Goal: Task Accomplishment & Management: Manage account settings

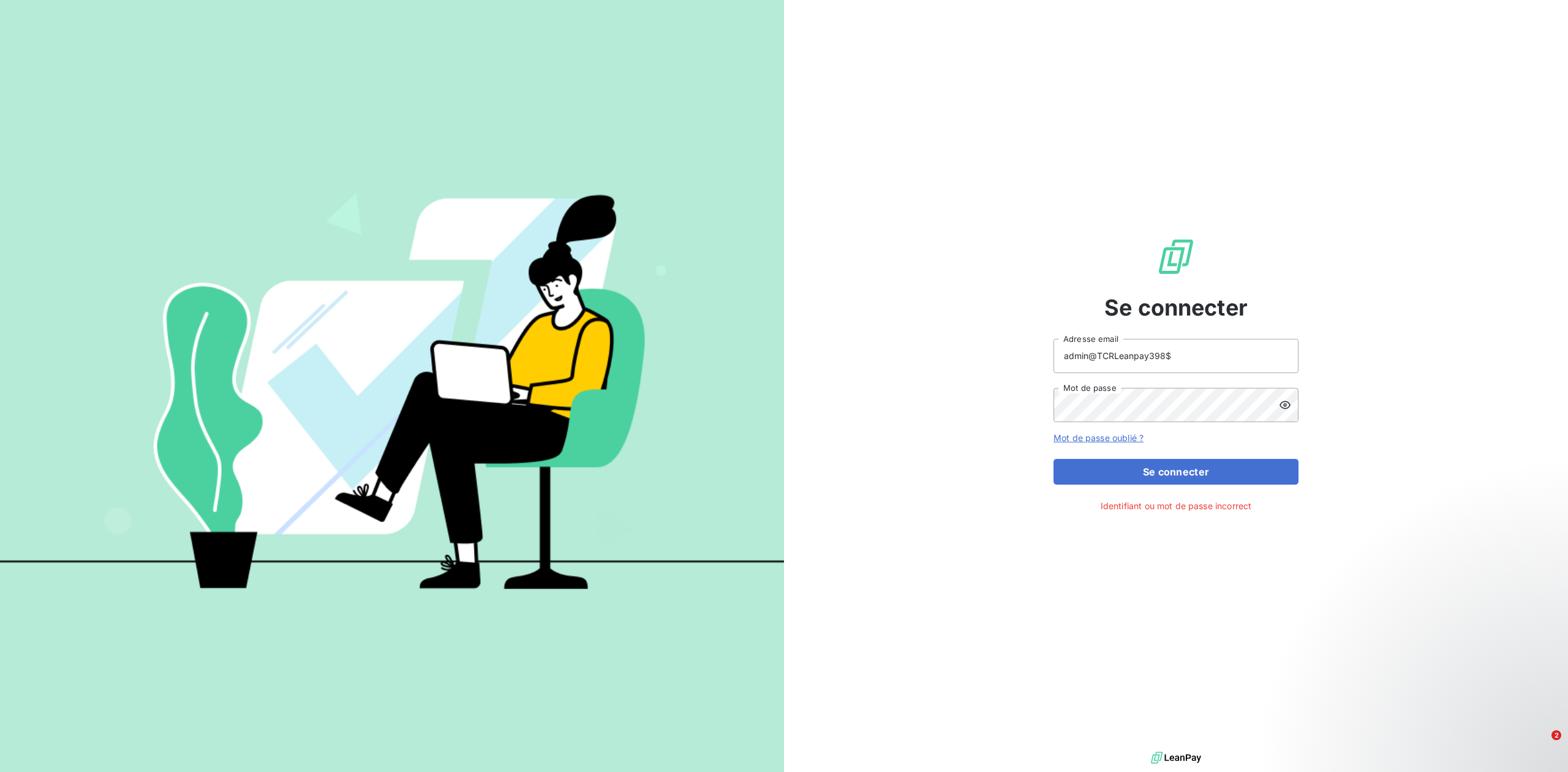
drag, startPoint x: 1194, startPoint y: 363, endPoint x: 1114, endPoint y: 355, distance: 80.4
click at [1114, 355] on input "admin@TCRLeanpay398$" at bounding box center [1176, 356] width 245 height 34
click at [1030, 400] on div "Se connecter admin@TCRLeanpay398$ Adresse email Mot de passe Mot de passe oubli…" at bounding box center [1176, 374] width 784 height 748
click at [1186, 367] on input "admin@TCRLeanpay398$" at bounding box center [1176, 356] width 245 height 34
type input "admin@TCR"
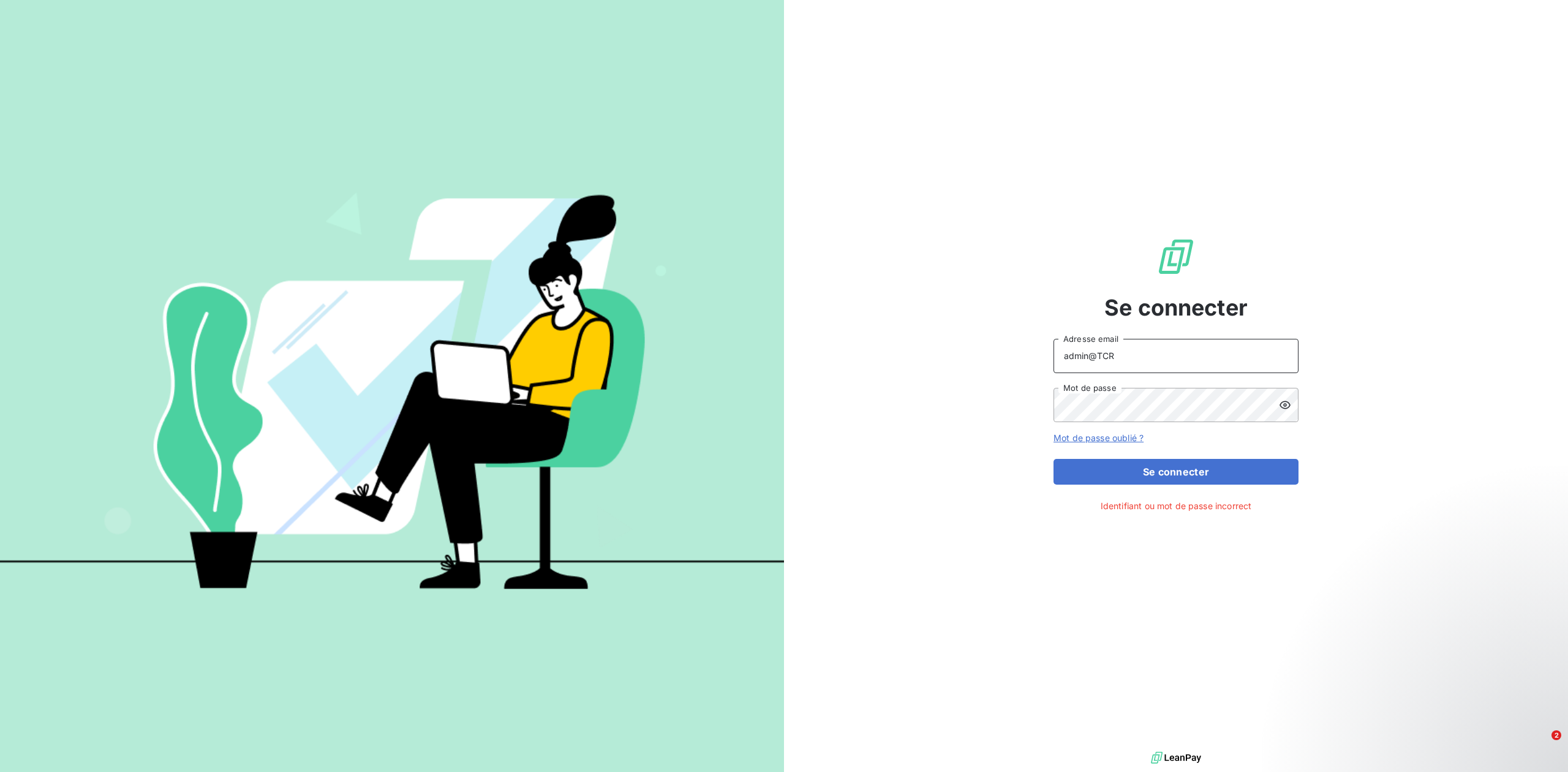
click at [1053, 459] on button "Se connecter" at bounding box center [1176, 472] width 245 height 26
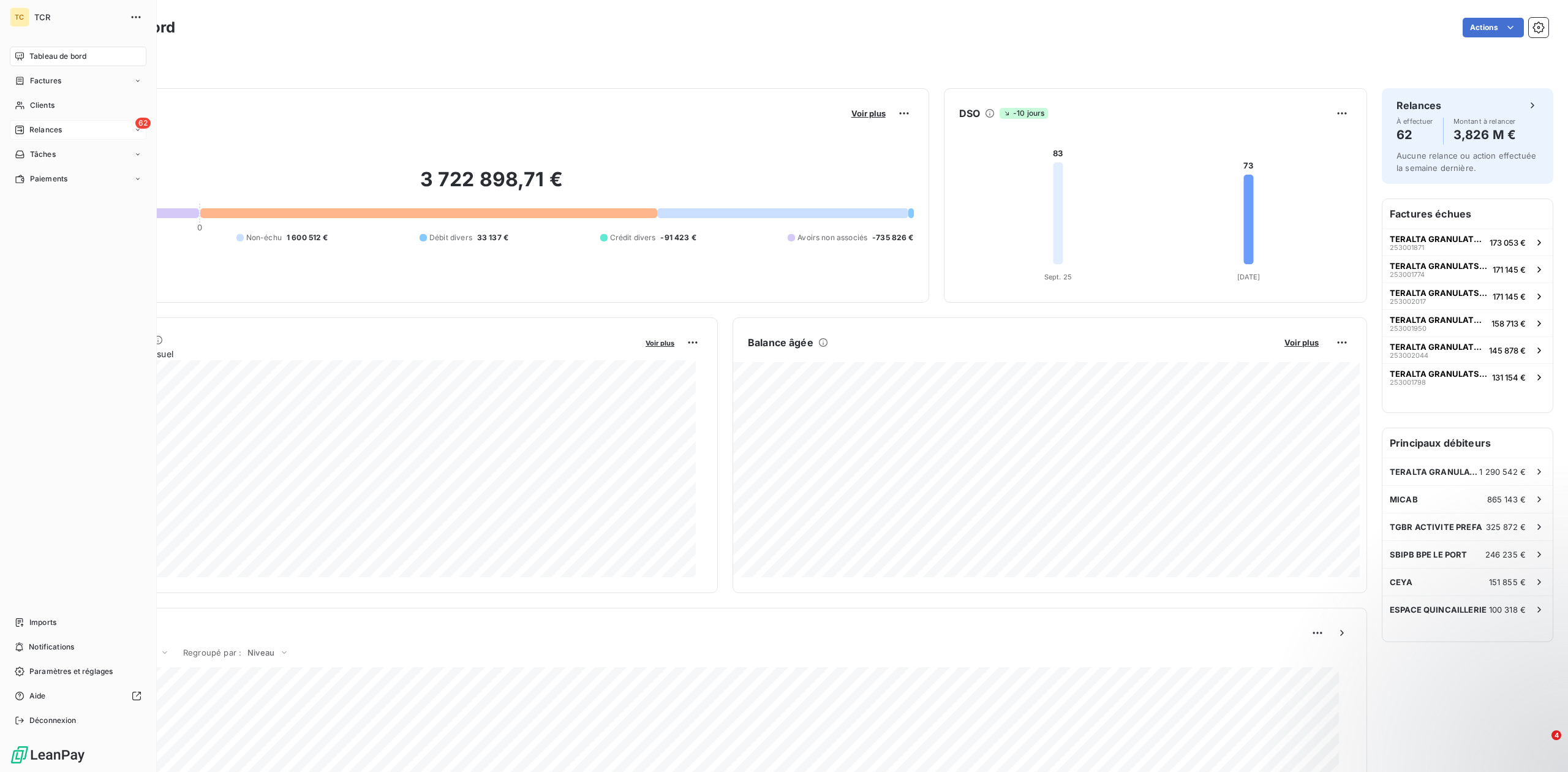
click at [53, 126] on span "Relances" at bounding box center [46, 129] width 32 height 11
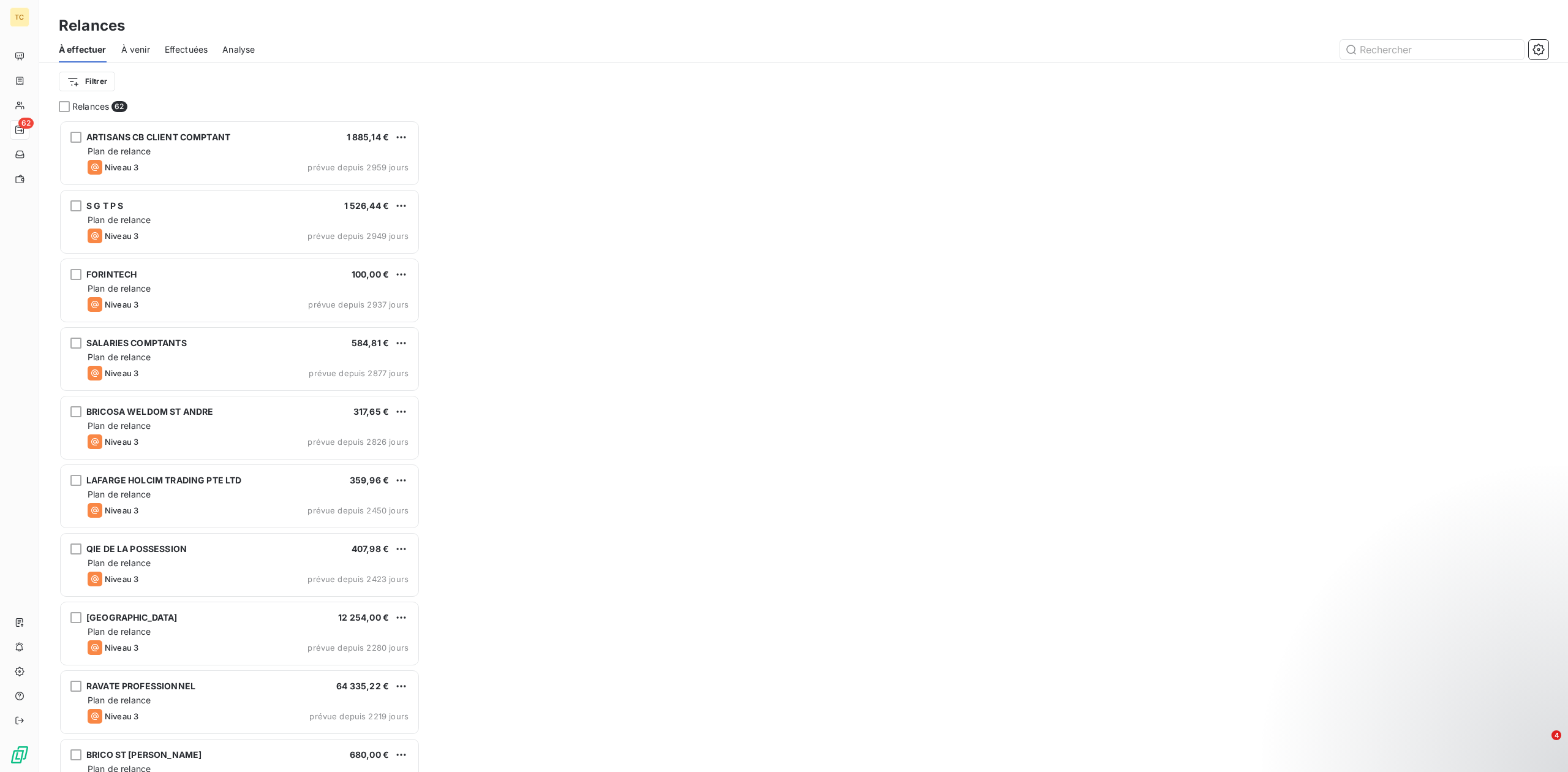
scroll to position [639, 349]
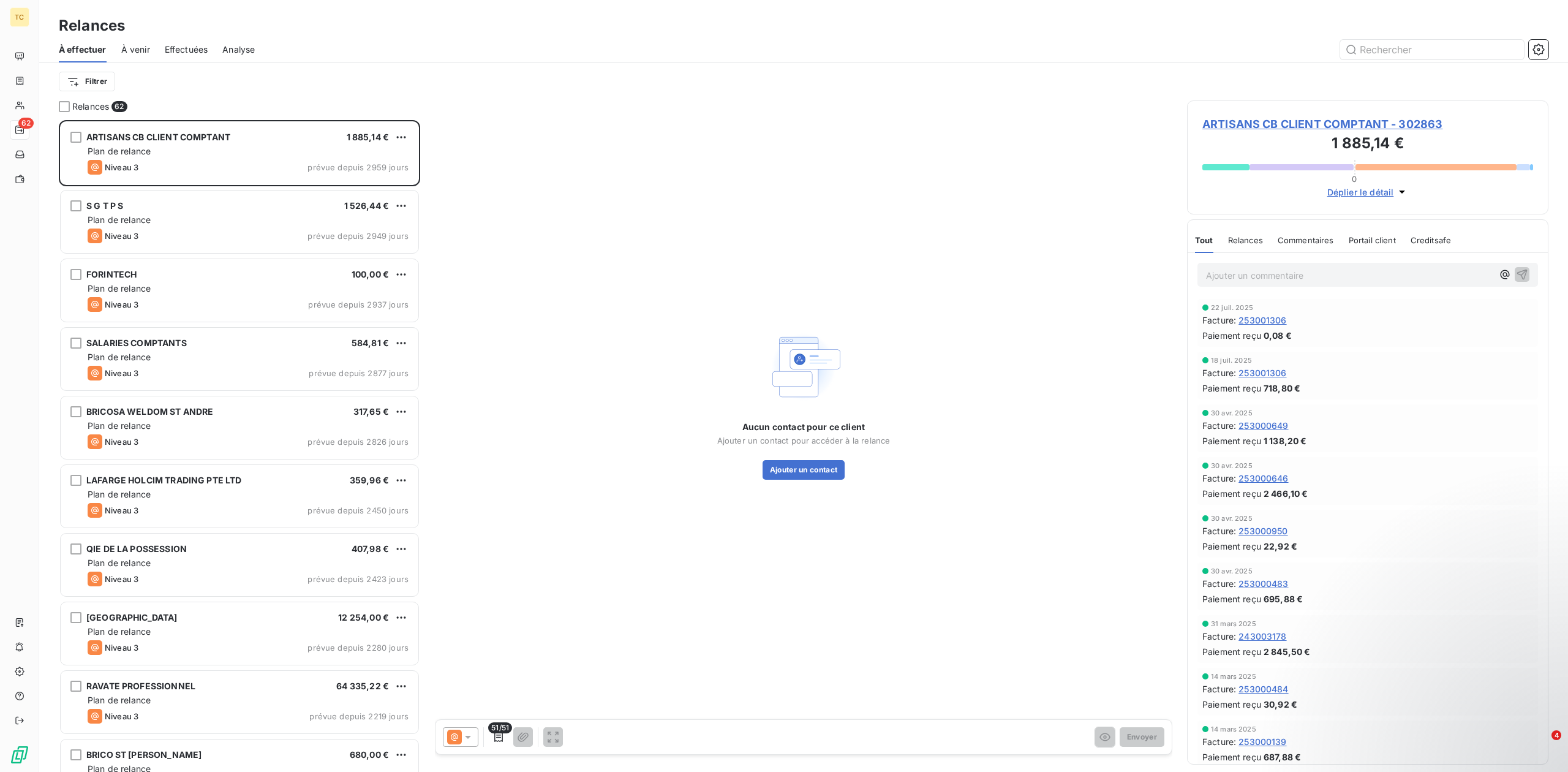
click at [195, 52] on span "Effectuées" at bounding box center [186, 50] width 44 height 13
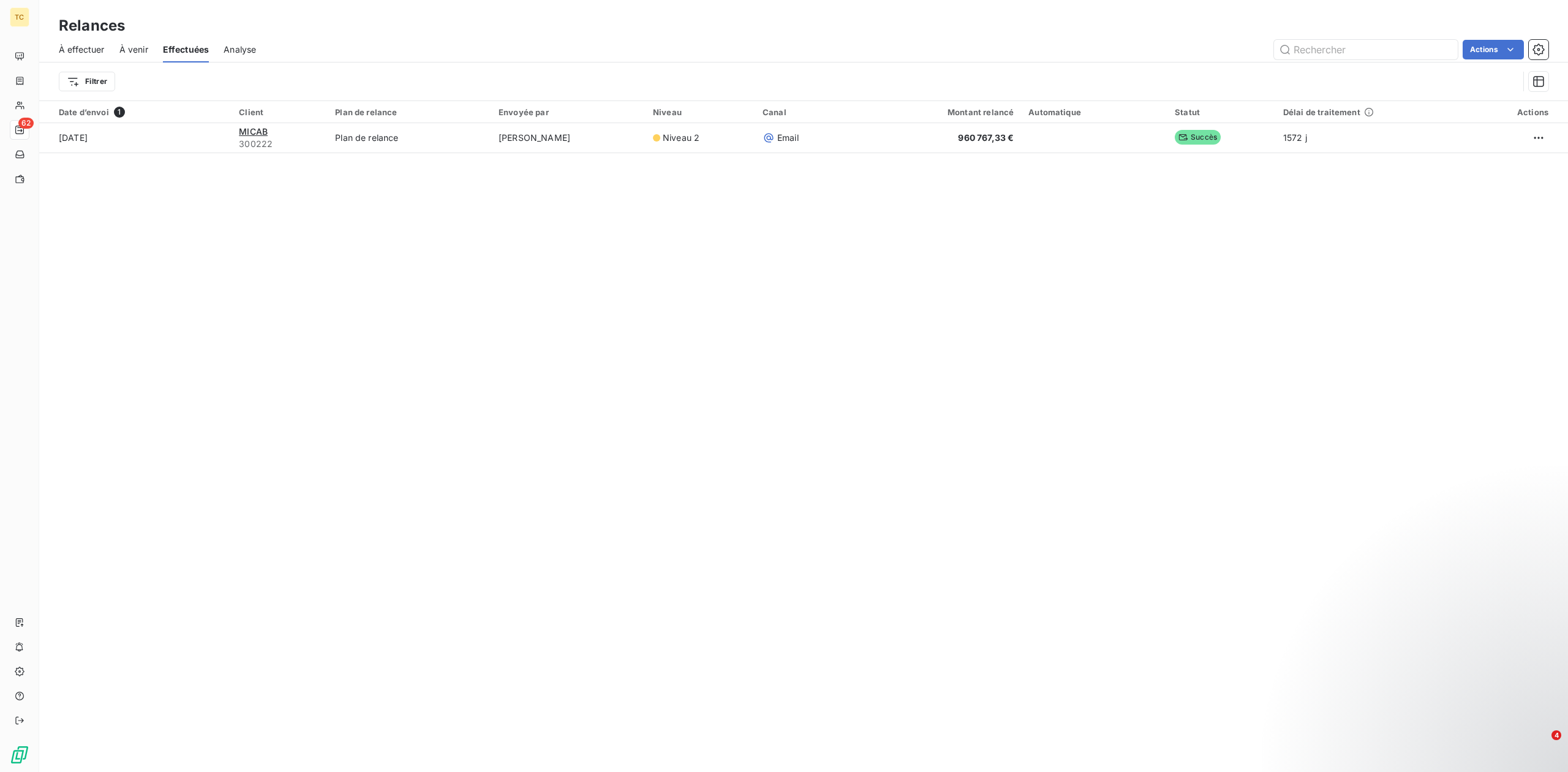
click at [69, 46] on span "À effectuer" at bounding box center [82, 50] width 46 height 13
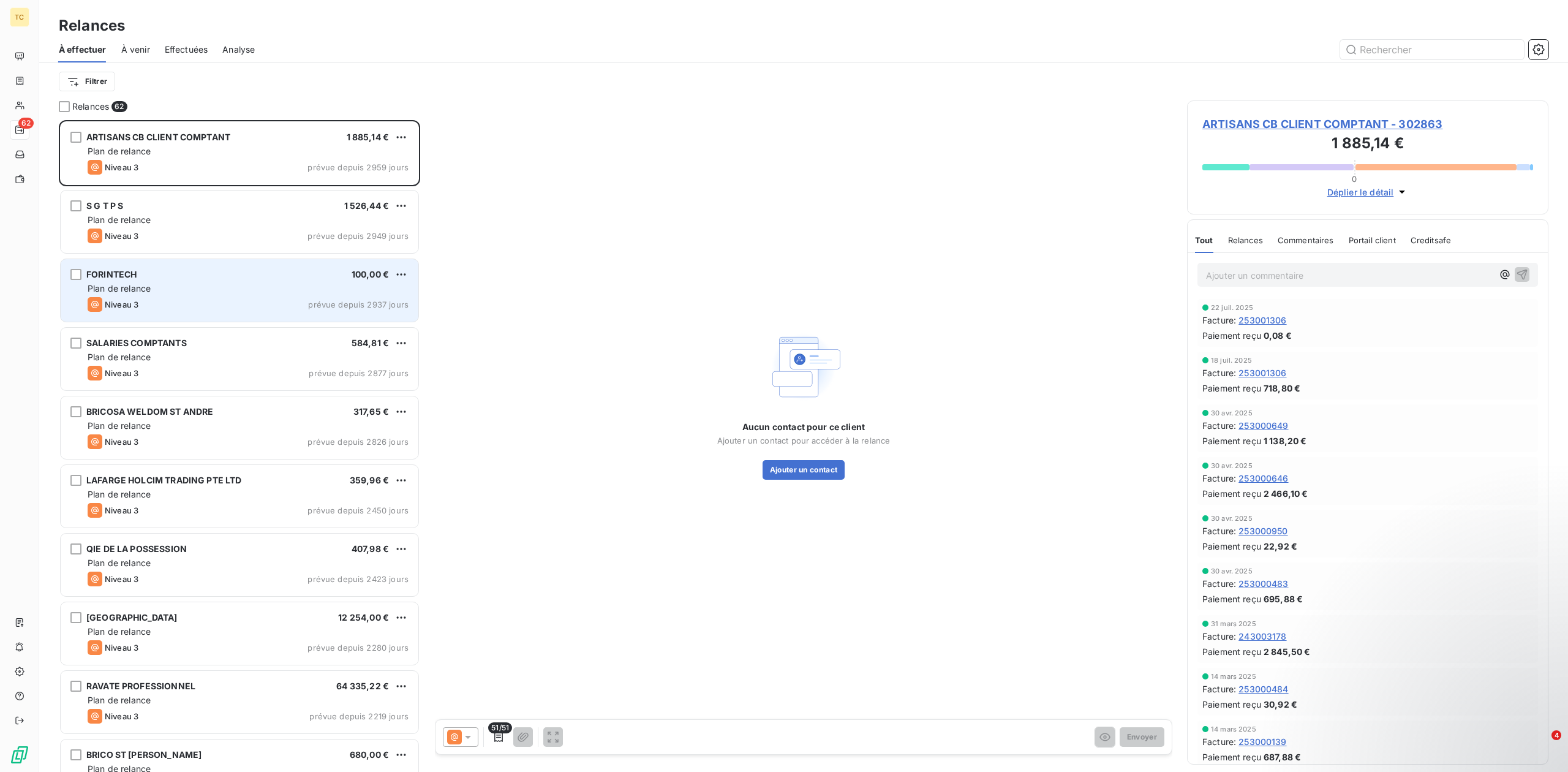
scroll to position [639, 349]
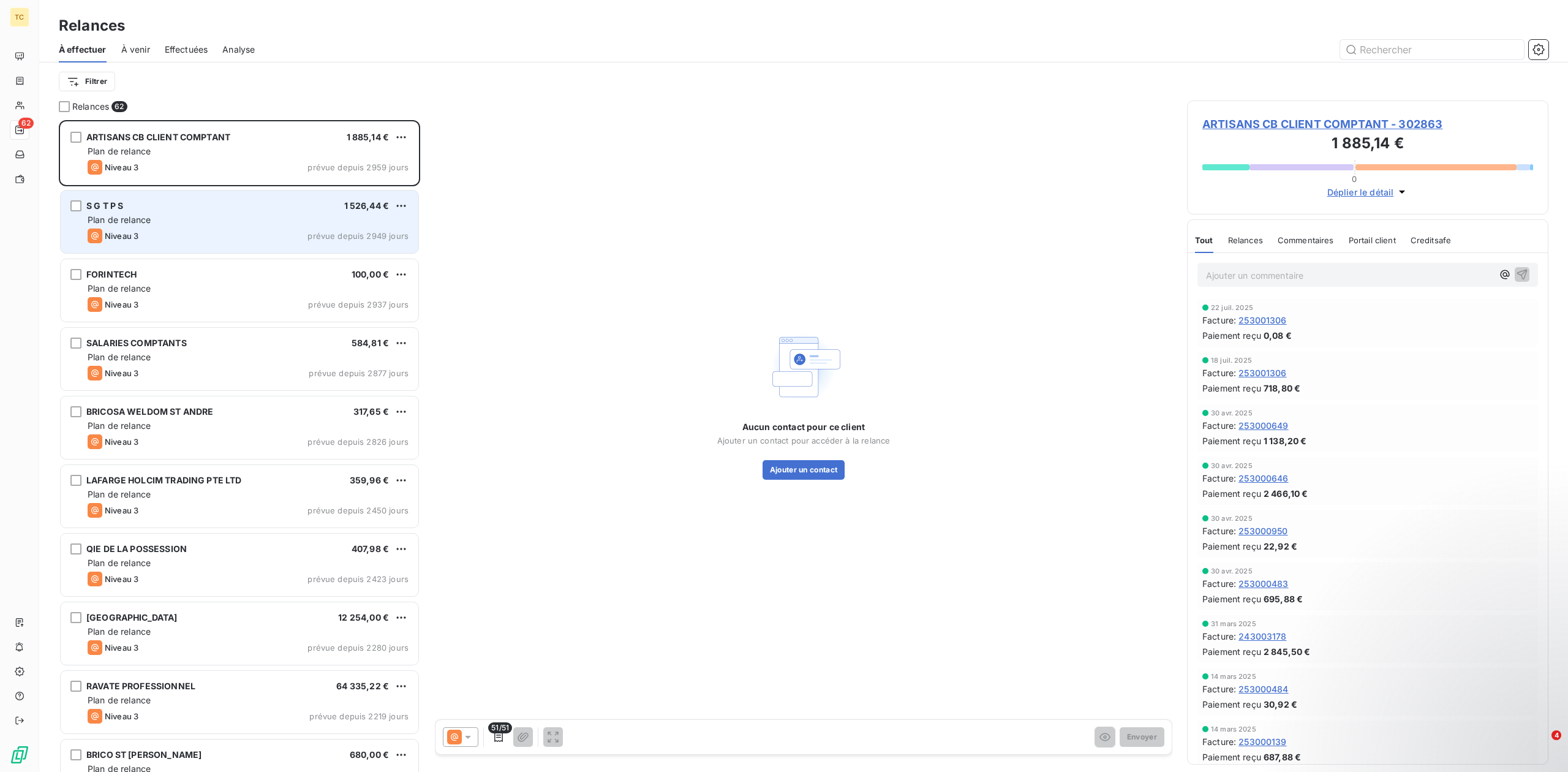
click at [332, 244] on div "S G T P S 1 526,44 € Plan de relance Niveau 3 prévue depuis 2949 jours" at bounding box center [240, 221] width 358 height 63
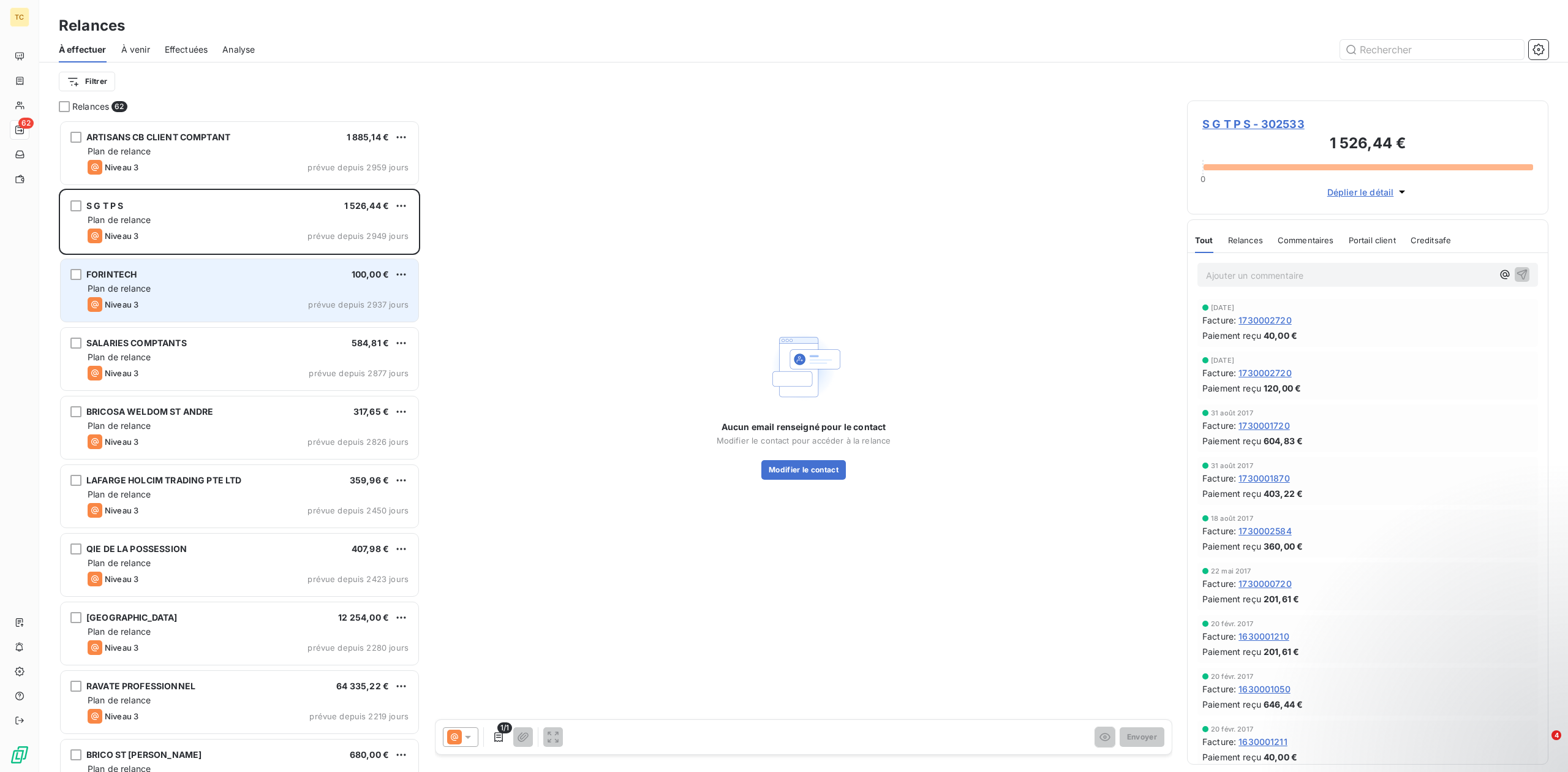
click at [336, 279] on div "FORINTECH 100,00 €" at bounding box center [248, 274] width 321 height 11
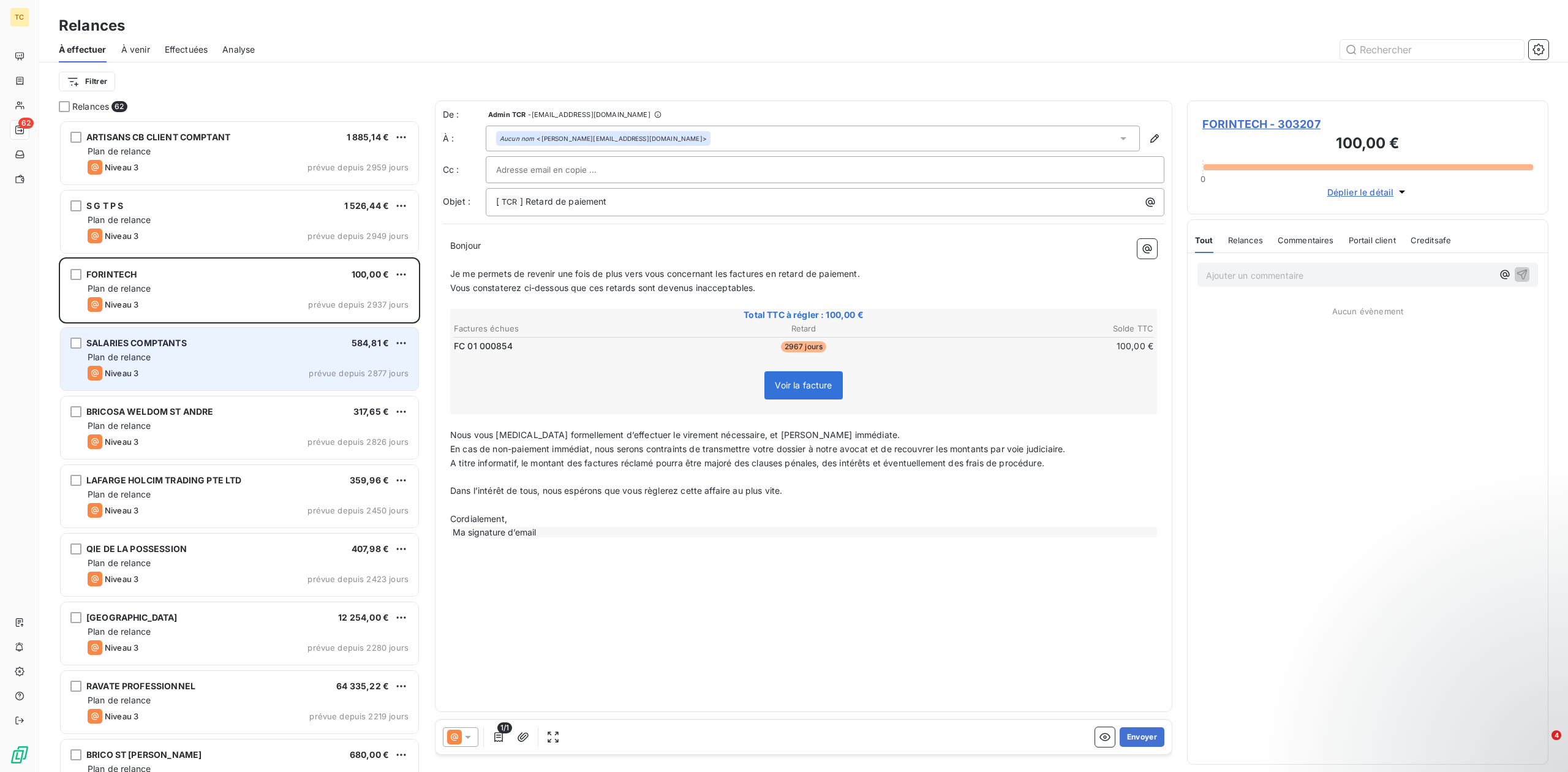
click at [303, 385] on div "SALARIES COMPTANTS 584,81 € Plan de relance Niveau 3 prévue depuis 2877 jours" at bounding box center [240, 359] width 358 height 63
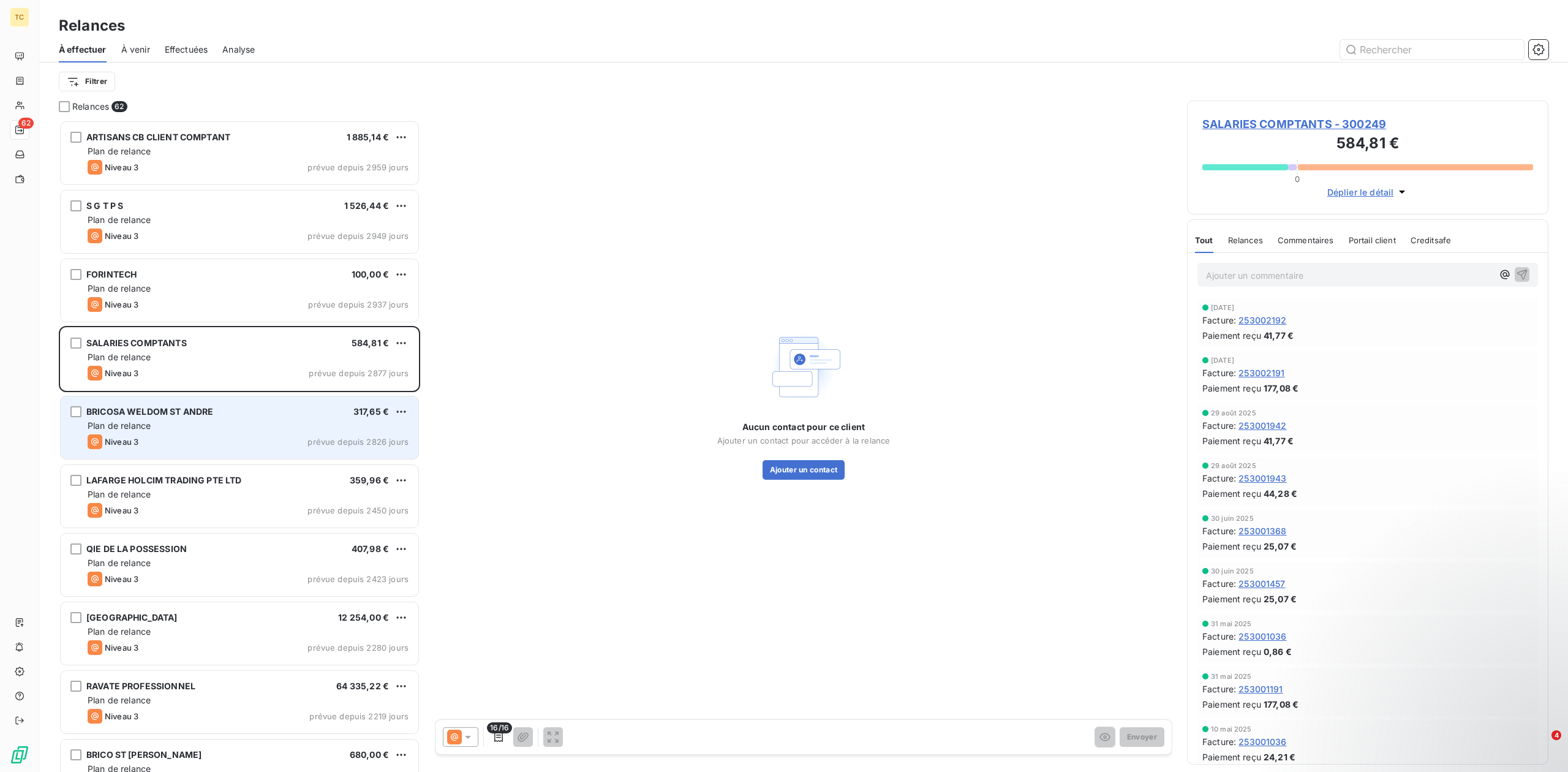
click at [326, 435] on div "Niveau 3 prévue depuis 2826 jours" at bounding box center [248, 442] width 321 height 15
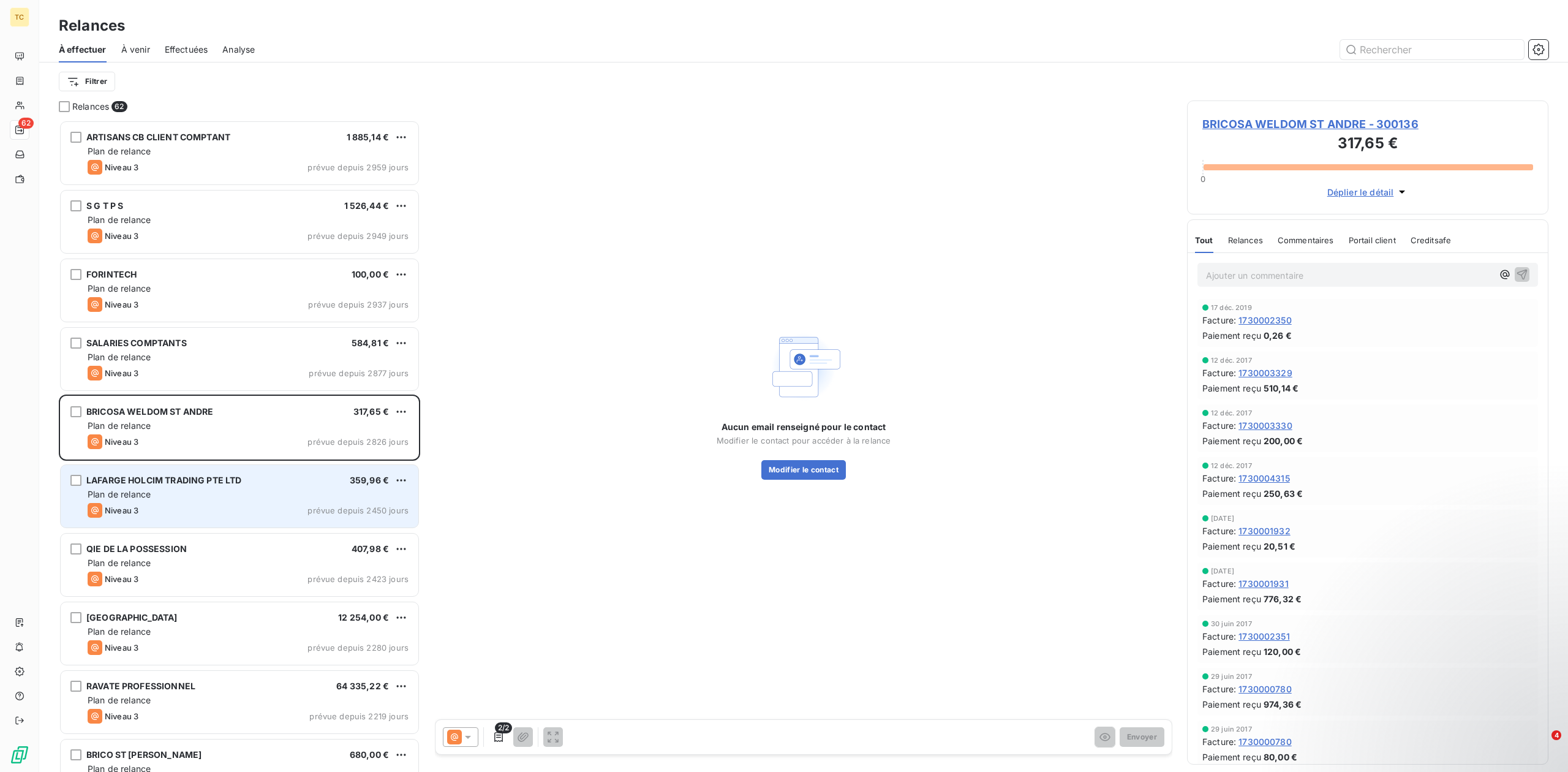
click at [320, 508] on span "prévue depuis 2450 jours" at bounding box center [358, 510] width 101 height 10
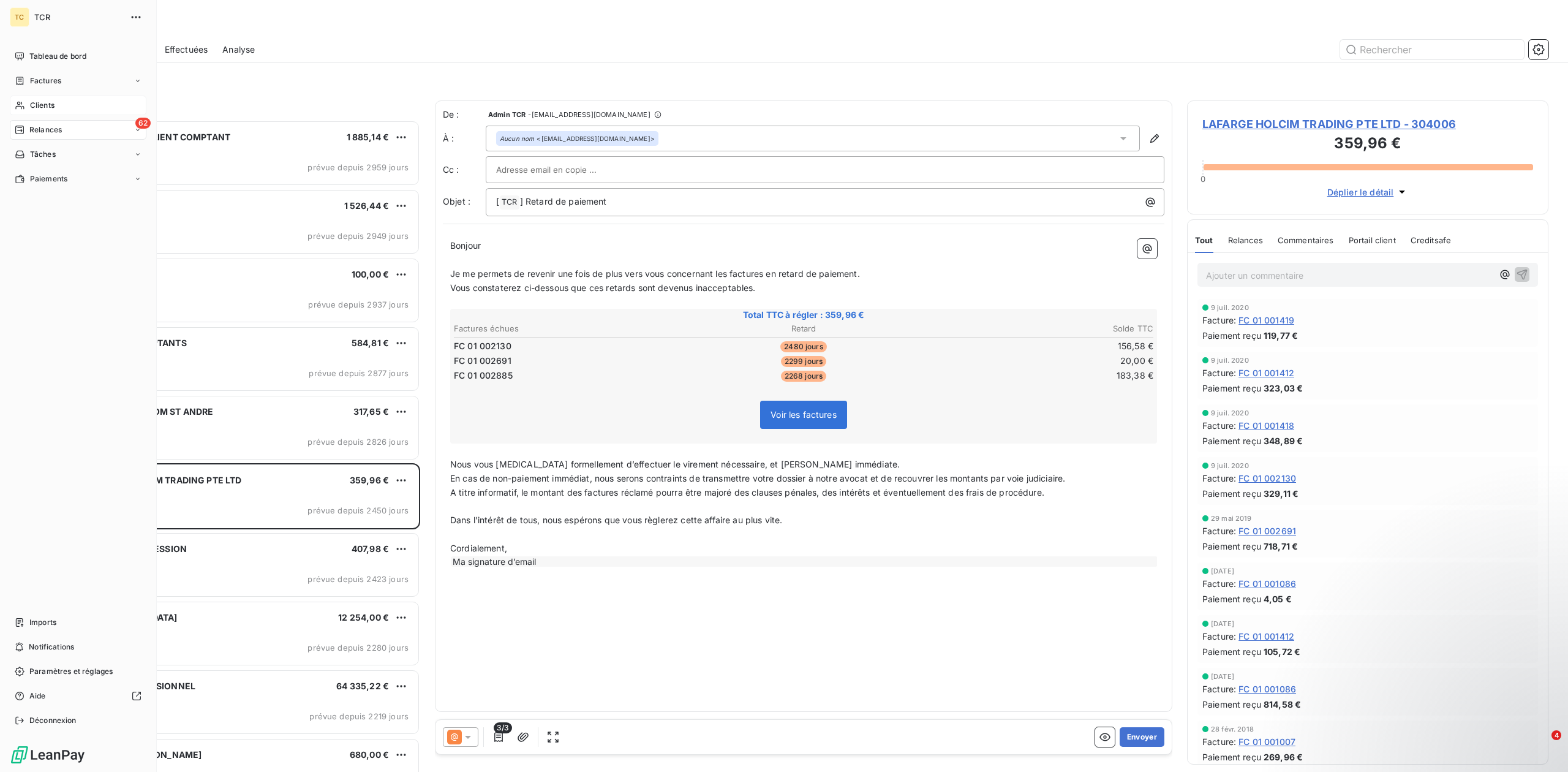
click at [40, 102] on span "Clients" at bounding box center [42, 105] width 24 height 11
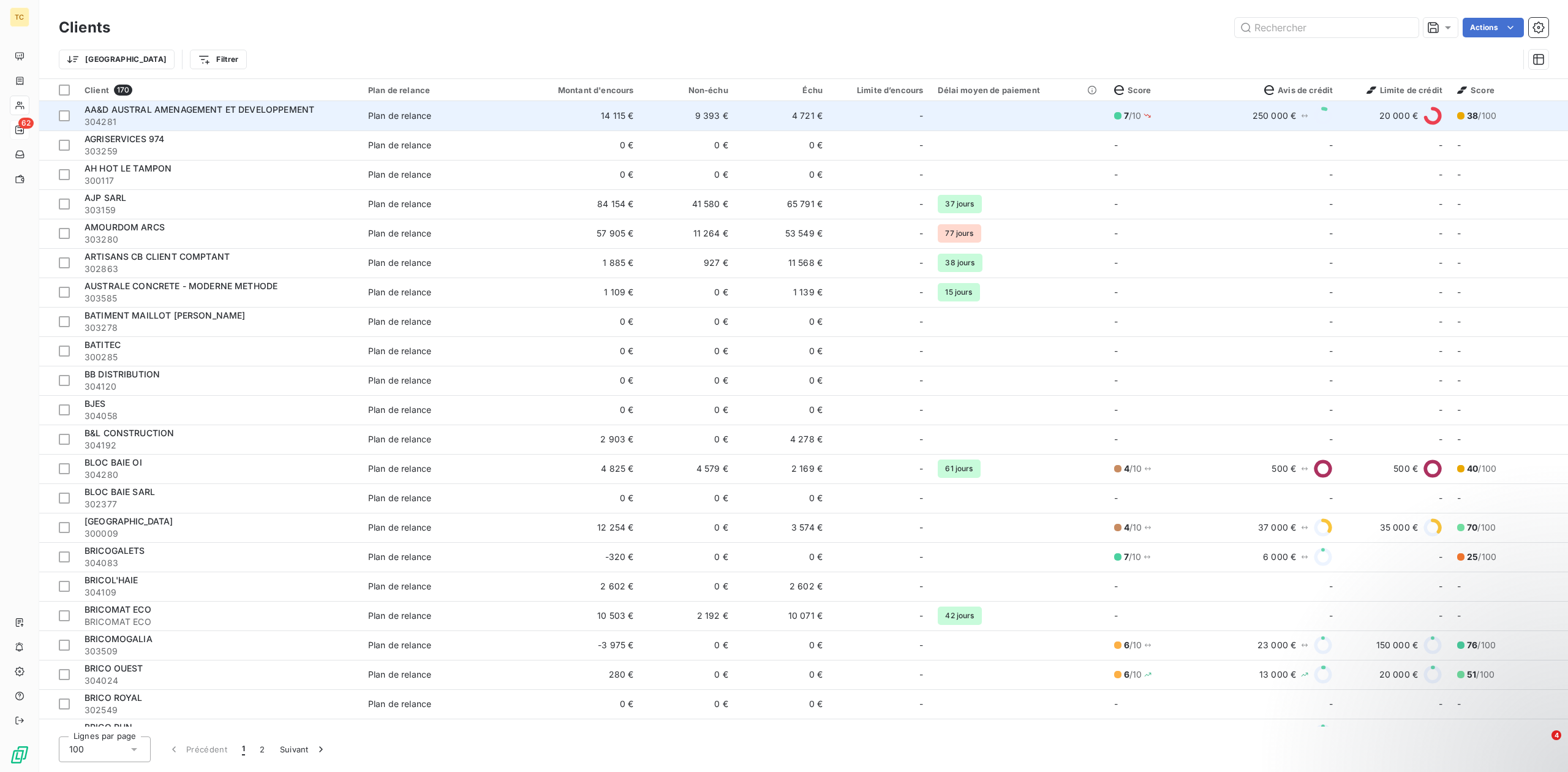
click at [873, 121] on div "-" at bounding box center [880, 116] width 86 height 20
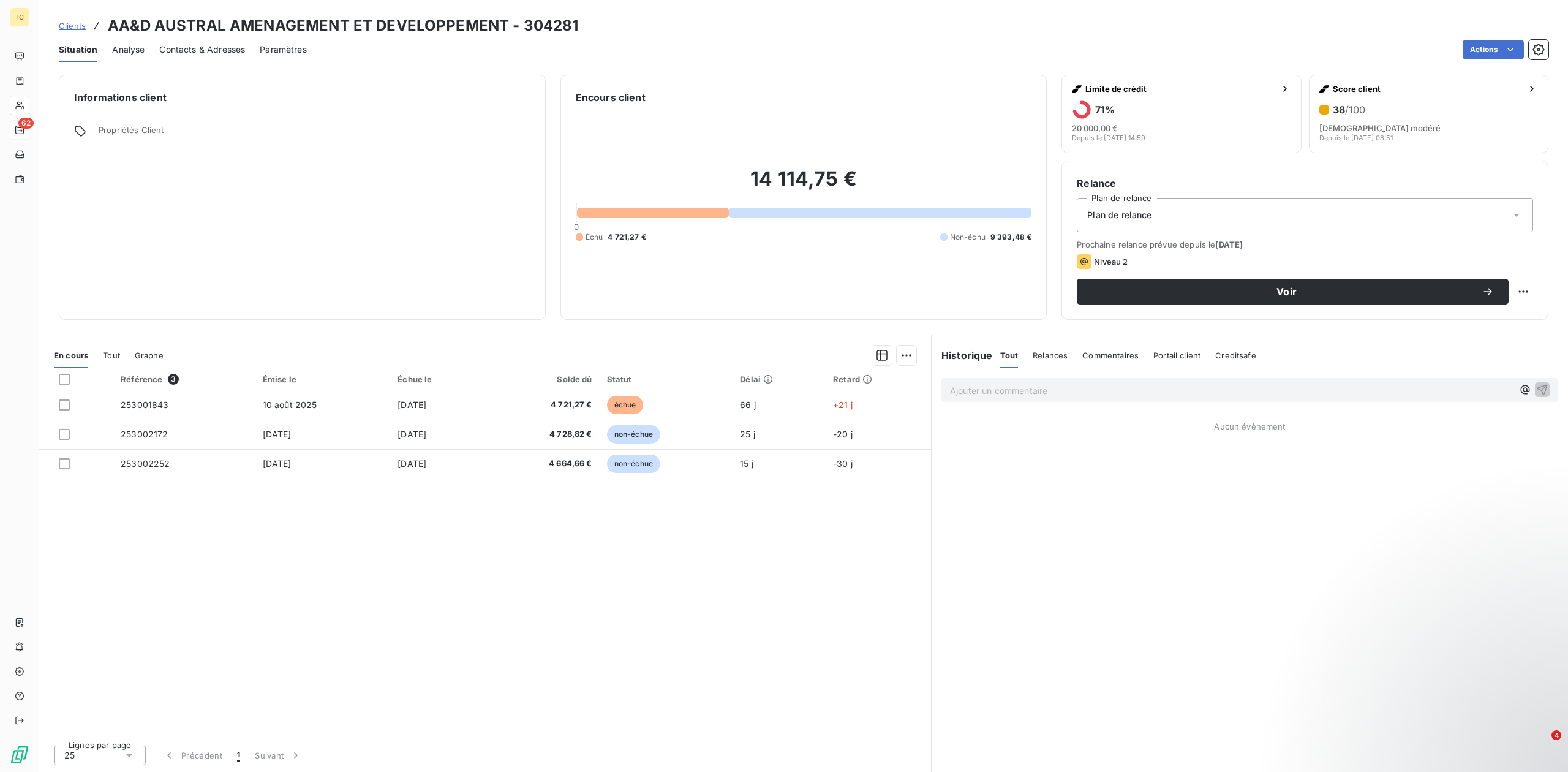
click at [128, 48] on span "Analyse" at bounding box center [128, 50] width 32 height 13
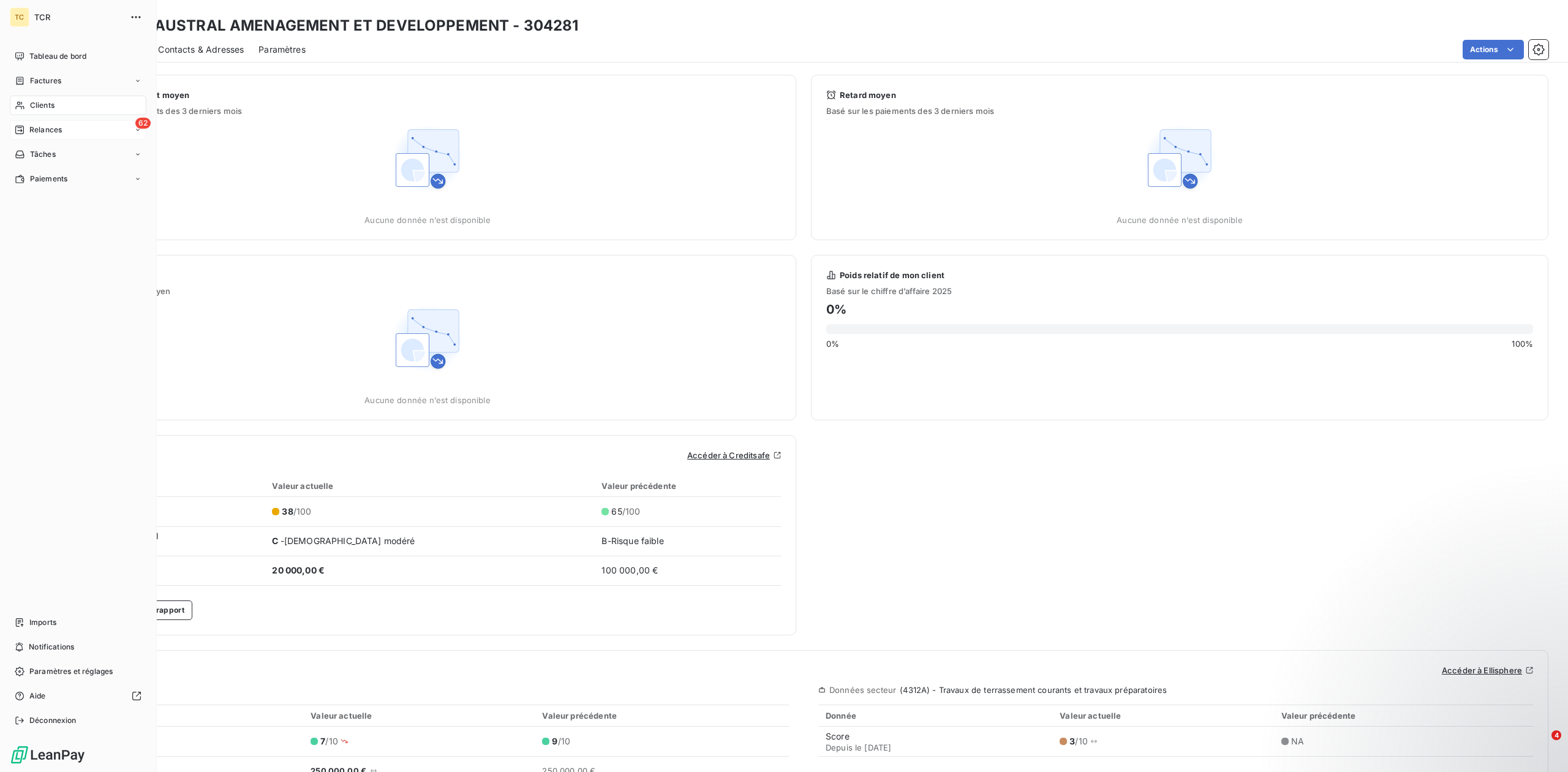
click at [37, 106] on span "Clients" at bounding box center [42, 105] width 24 height 11
click at [98, 50] on div "Tableau de bord" at bounding box center [78, 56] width 137 height 20
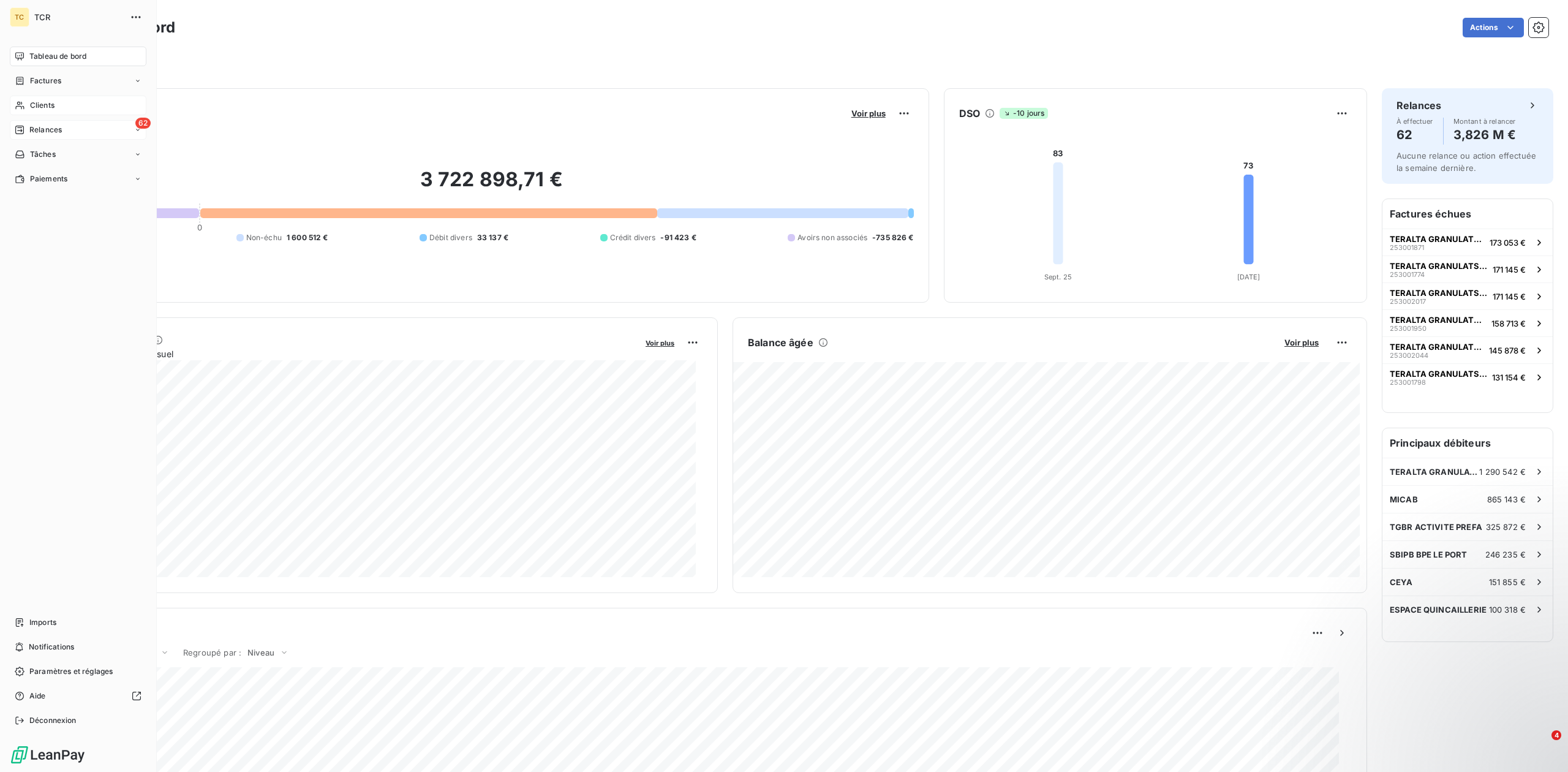
click at [55, 114] on div "Clients" at bounding box center [78, 106] width 137 height 20
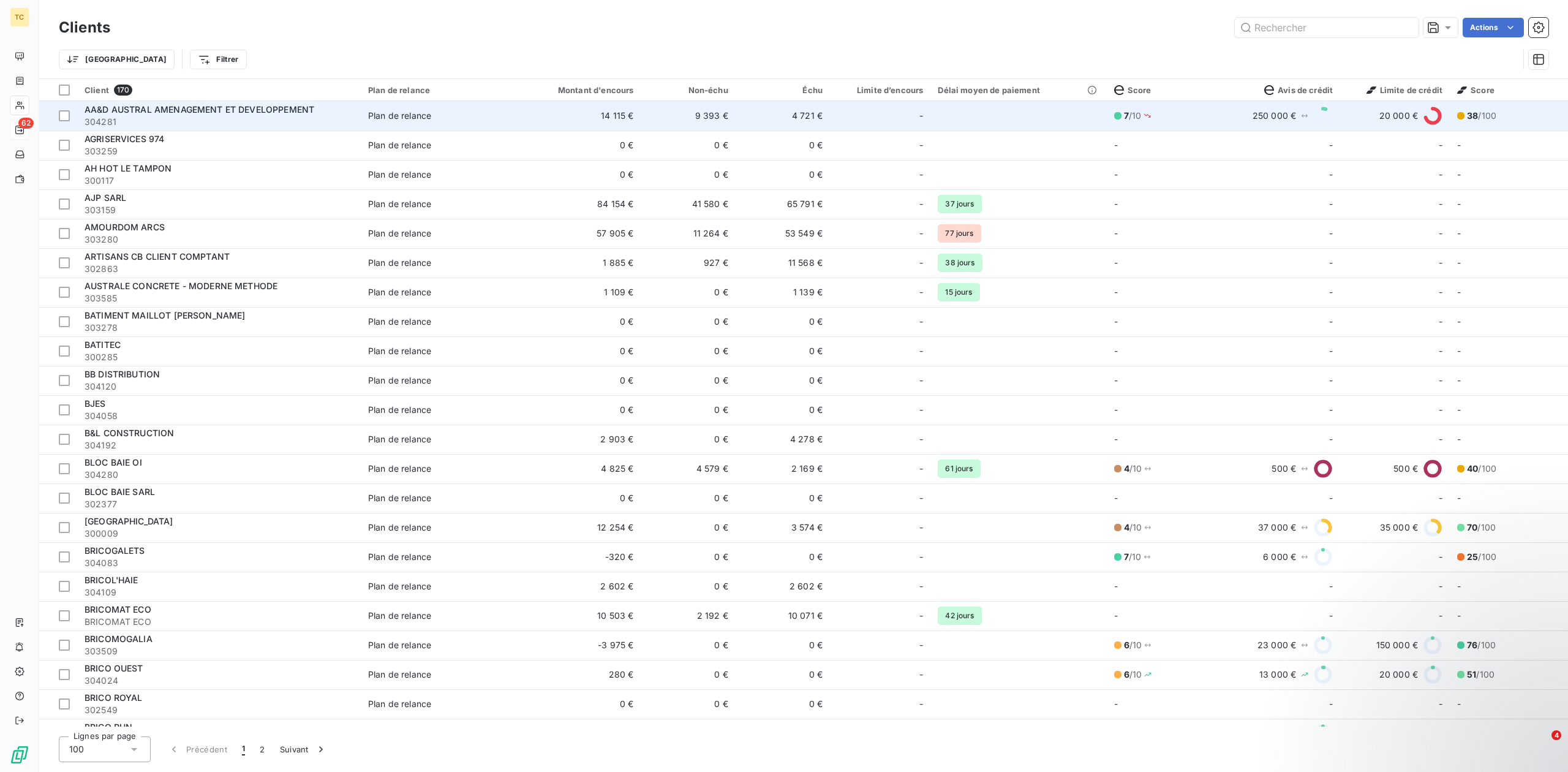
click at [572, 130] on td "14 115 €" at bounding box center [578, 116] width 127 height 30
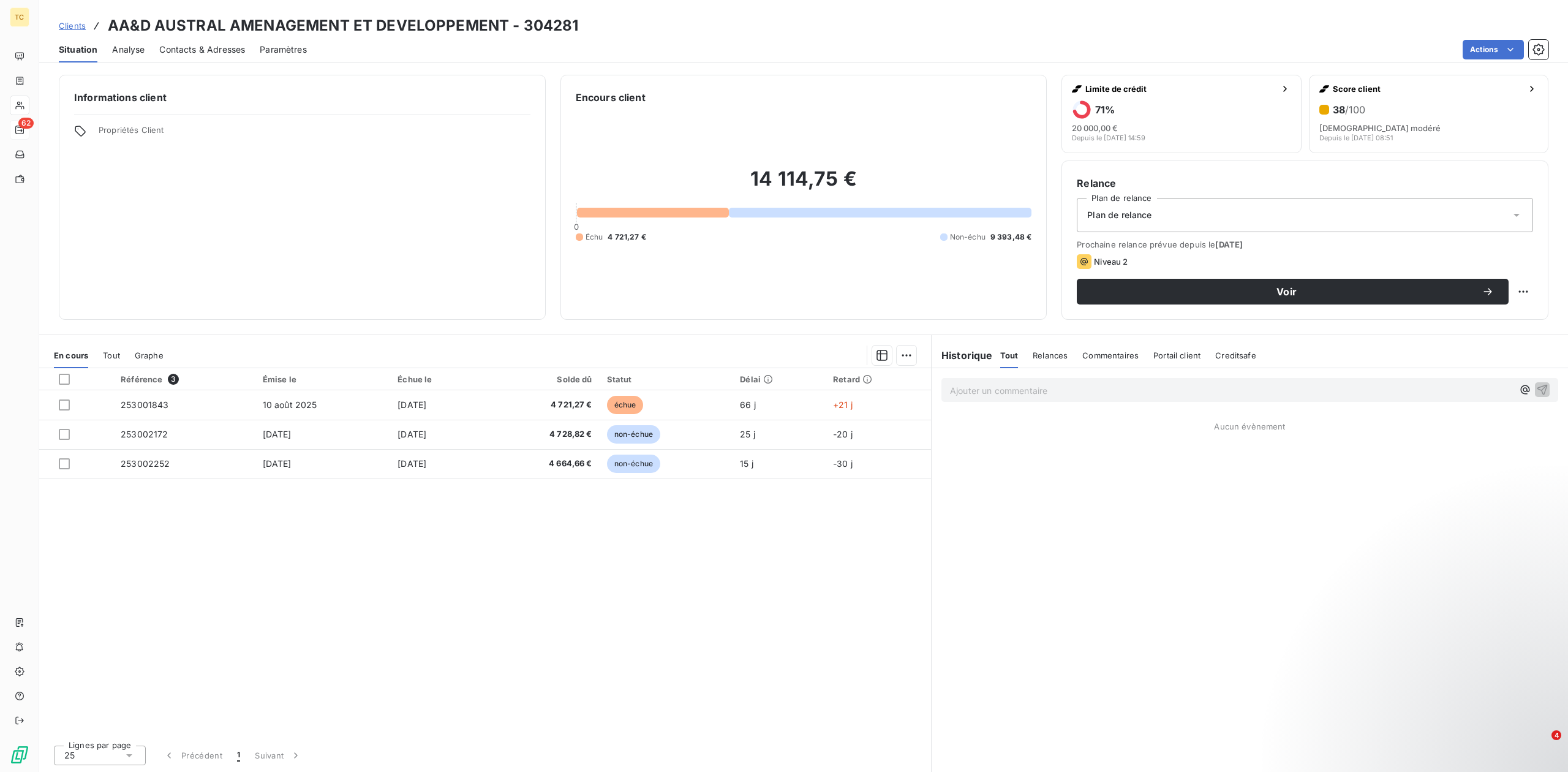
click at [141, 52] on span "Analyse" at bounding box center [128, 50] width 32 height 13
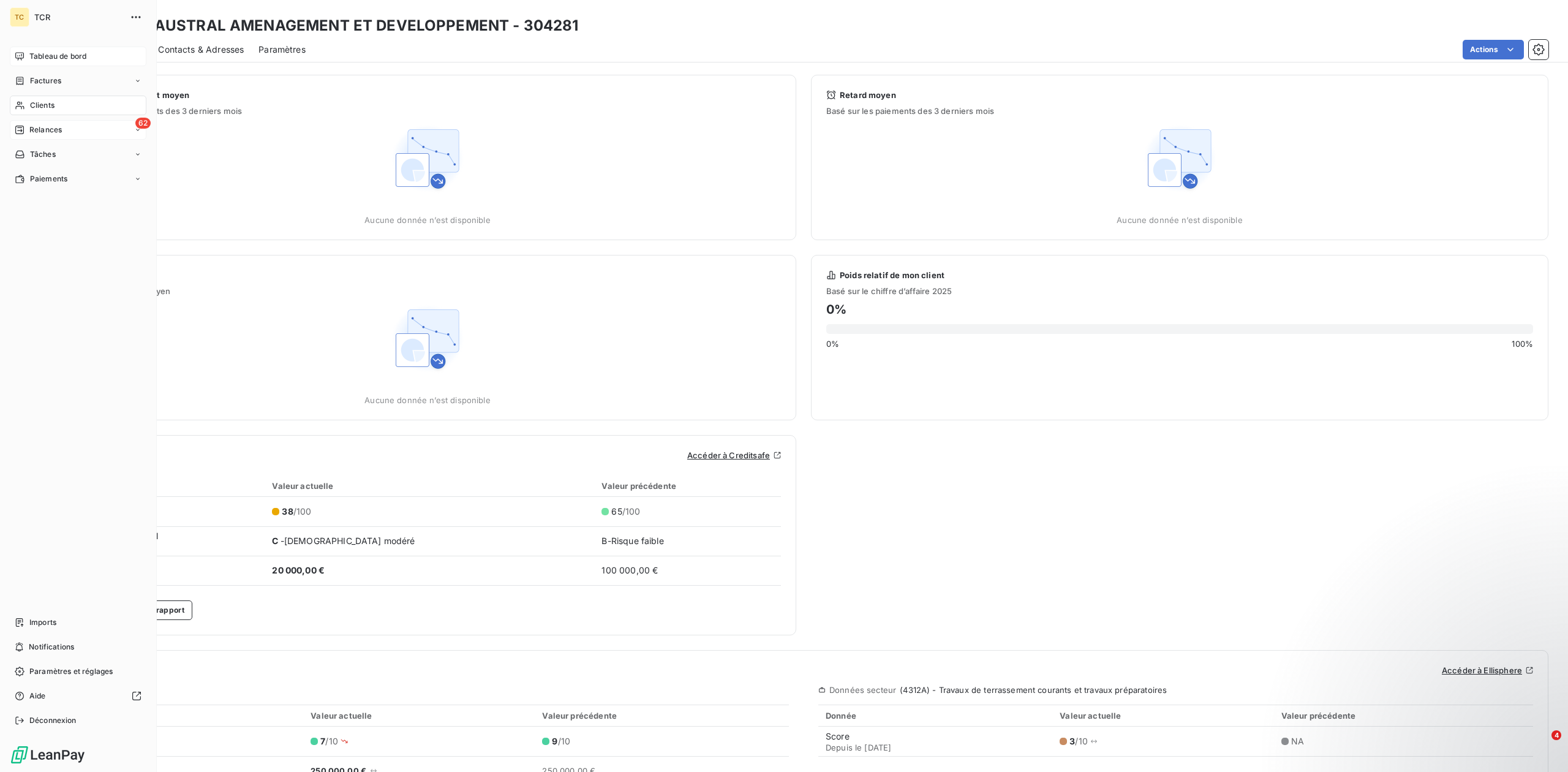
click at [23, 50] on div "Tableau de bord" at bounding box center [78, 56] width 137 height 20
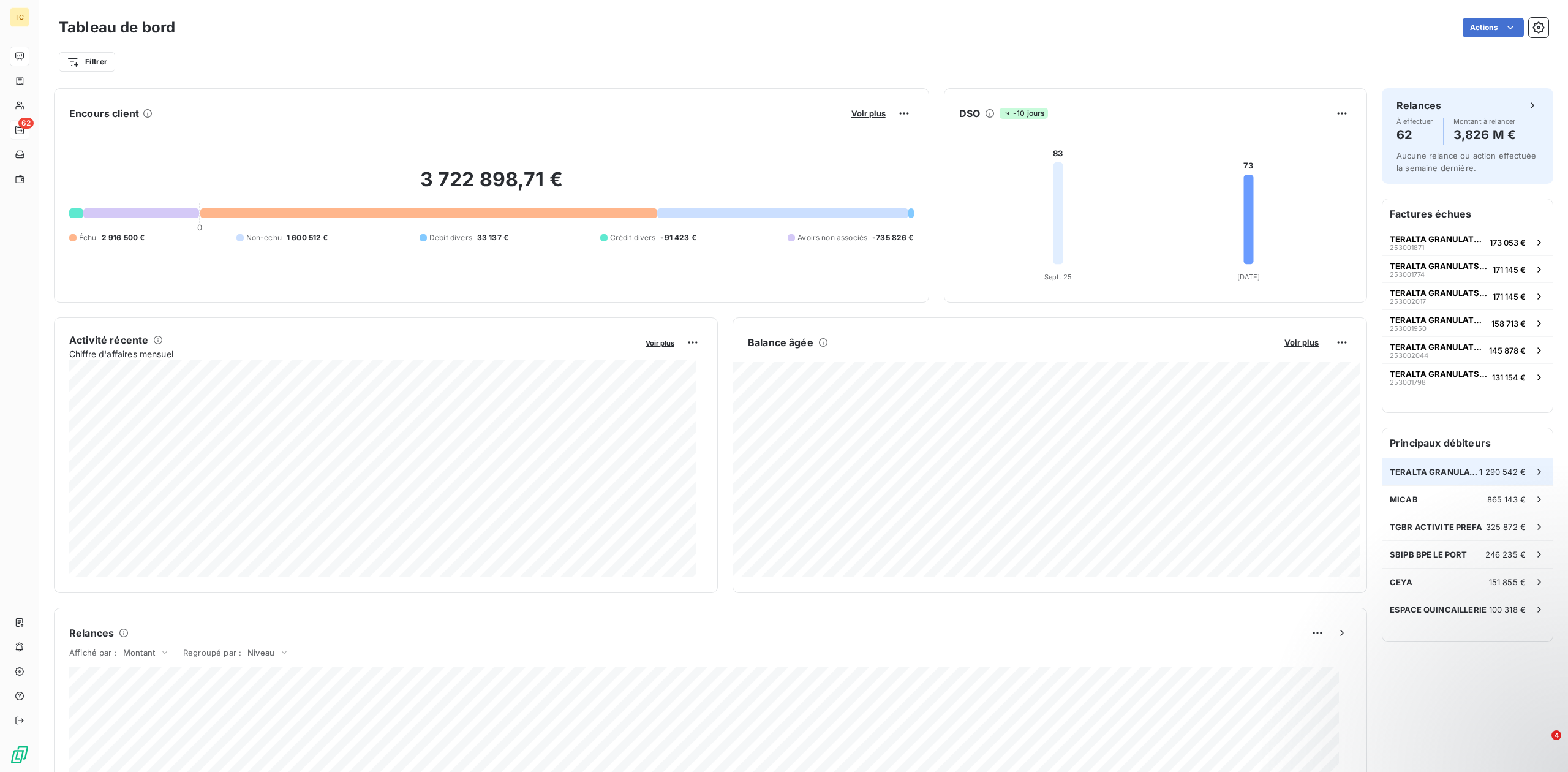
click at [1394, 472] on span "TERALTA GRANULATS BETONS REUNION" at bounding box center [1434, 472] width 89 height 10
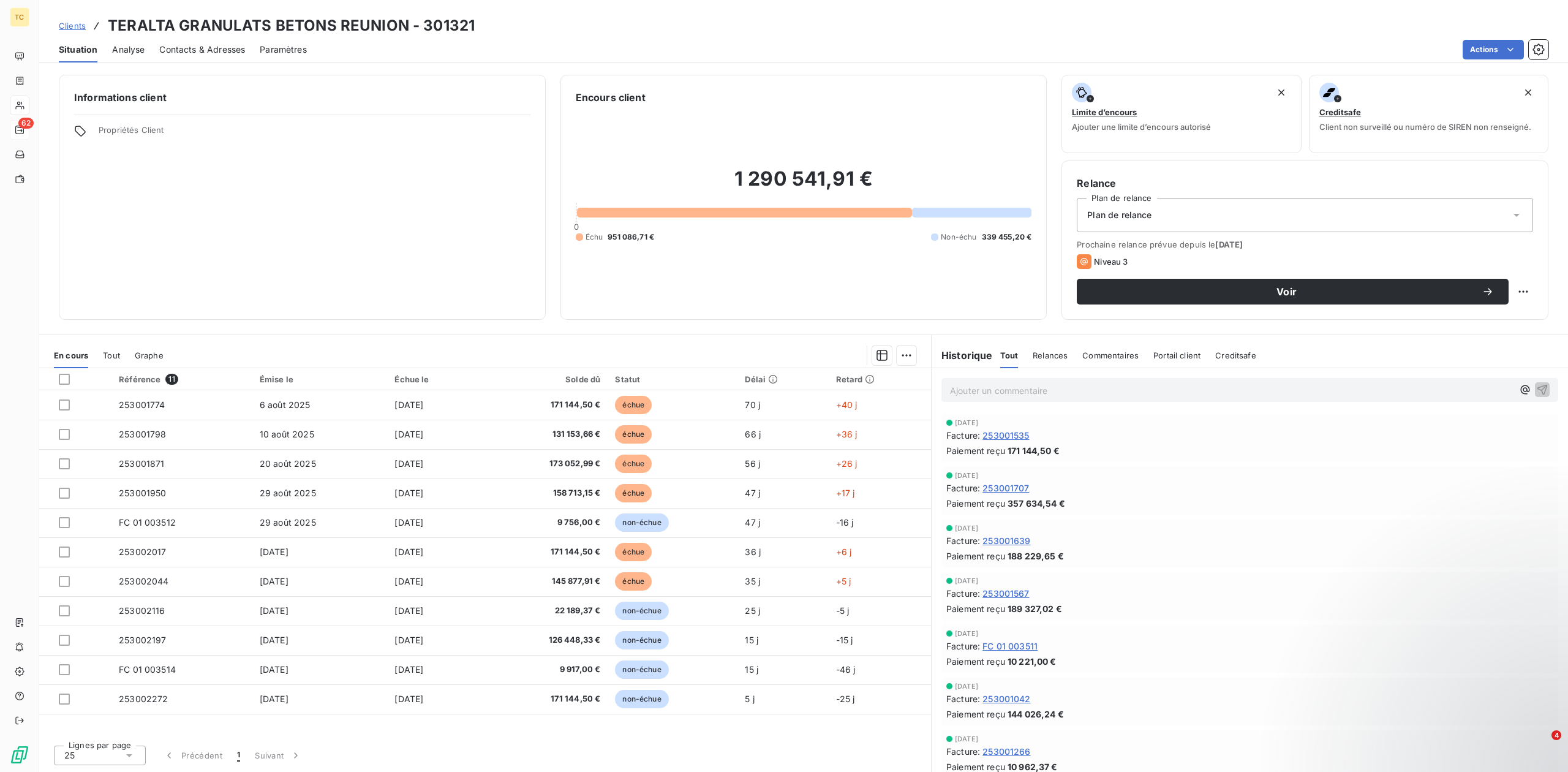
click at [142, 46] on span "Analyse" at bounding box center [128, 50] width 32 height 13
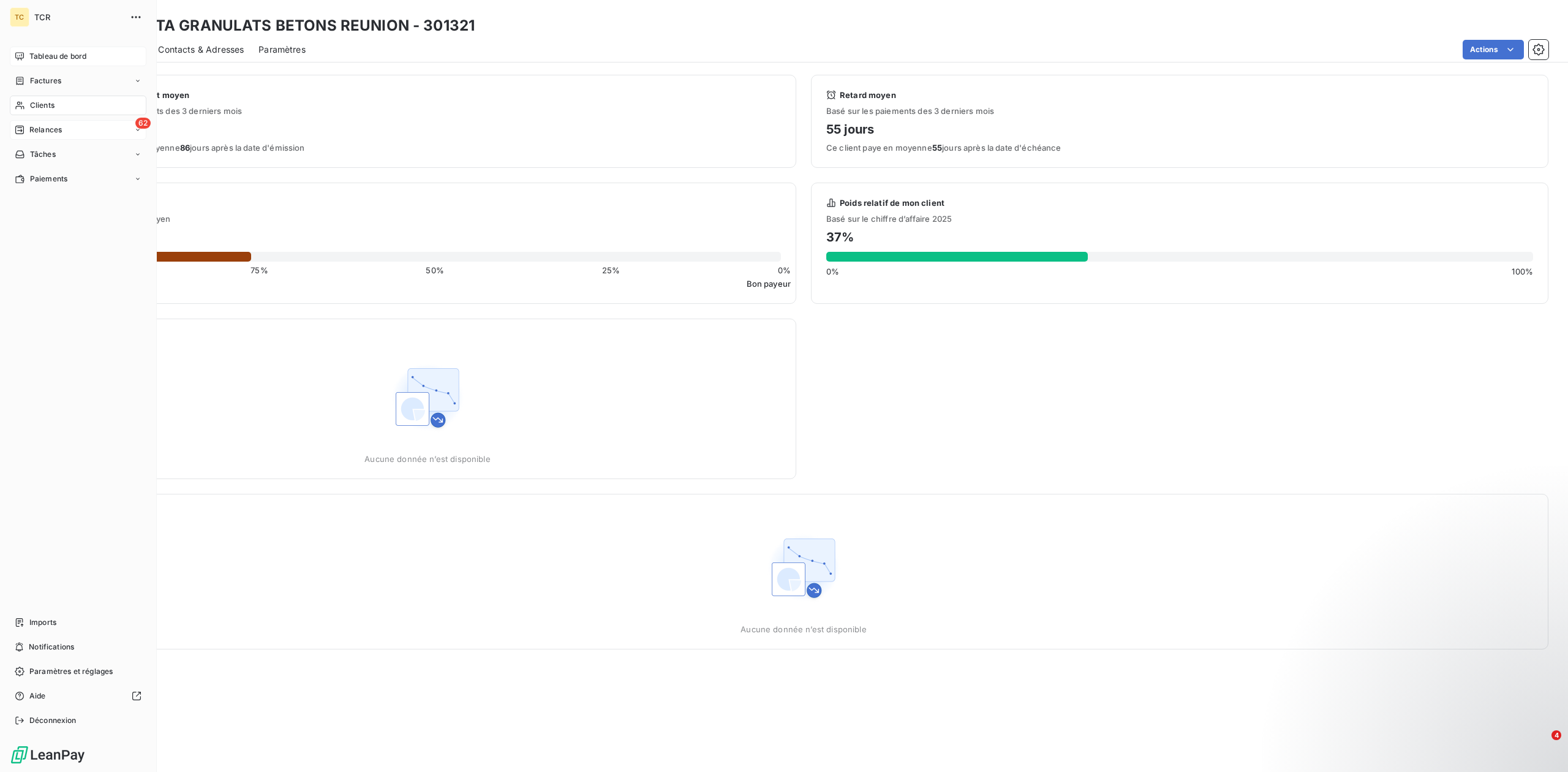
drag, startPoint x: 37, startPoint y: 50, endPoint x: 30, endPoint y: 55, distance: 8.6
click at [30, 55] on span "Tableau de bord" at bounding box center [58, 56] width 57 height 11
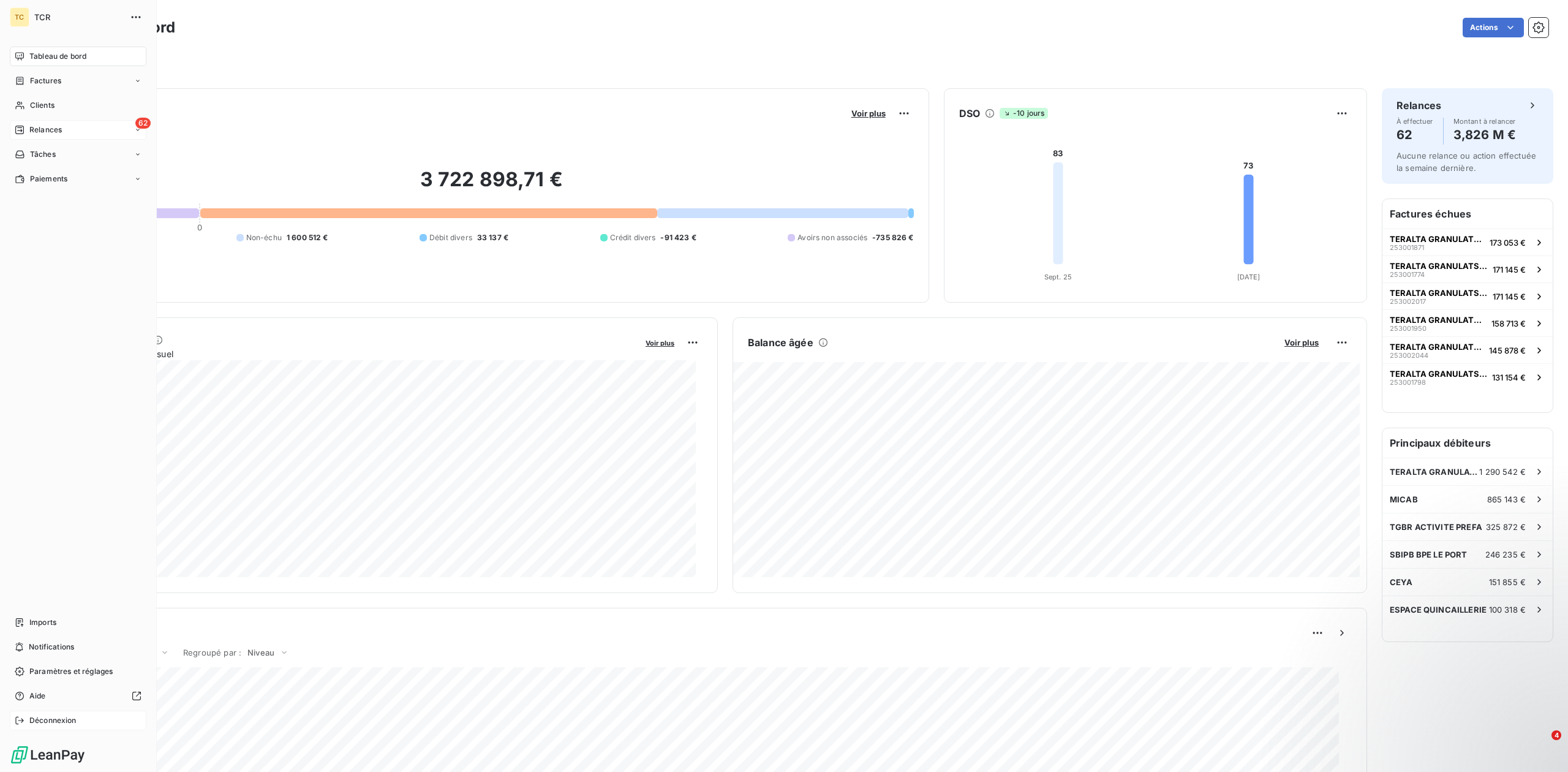
click at [46, 726] on div "Déconnexion" at bounding box center [78, 720] width 137 height 20
